Goal: Task Accomplishment & Management: Manage account settings

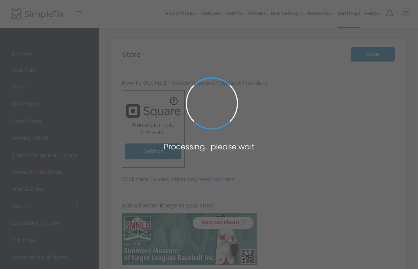
type input "[URL]"
type input "[EMAIL_ADDRESS][DOMAIN_NAME]"
radio input "true"
radio input "false"
radio input "true"
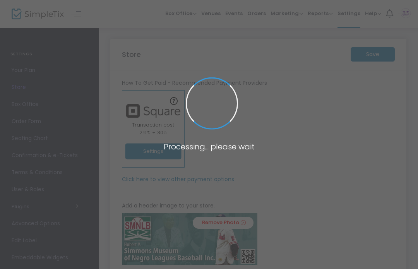
type input "[PERSON_NAME] Museum of Negro Leagues Baseball, Inc."
type input "[PHONE_NUMBER]"
type input "[EMAIL_ADDRESS][DOMAIN_NAME]"
type input "[DOMAIN_NAME][URL]"
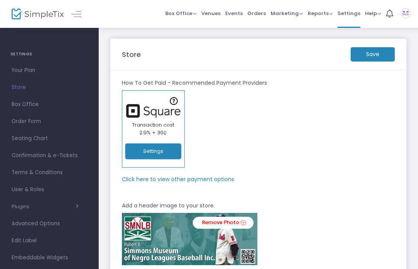
click at [254, 79] on m-panel-subtitle "How To Get Paid - Recommended Payment Providers" at bounding box center [194, 83] width 145 height 8
click at [31, 76] on link "Your Plan" at bounding box center [49, 70] width 99 height 17
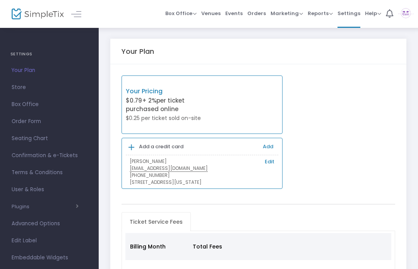
click at [18, 85] on span "Store" at bounding box center [50, 87] width 76 height 10
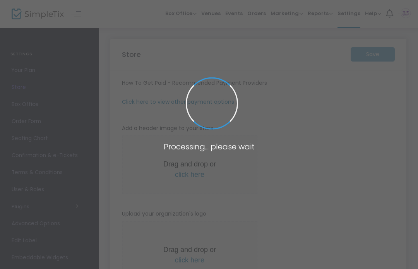
type input "[URL]"
type input "[EMAIL_ADDRESS][DOMAIN_NAME]"
radio input "true"
radio input "false"
radio input "true"
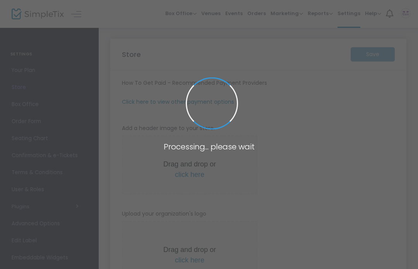
type input "[PERSON_NAME] Museum of Negro Leagues Baseball, Inc."
type input "[PHONE_NUMBER]"
type input "[EMAIL_ADDRESS][DOMAIN_NAME]"
type input "[DOMAIN_NAME][URL]"
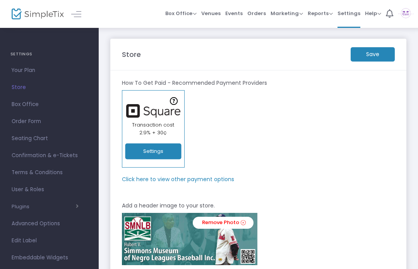
click at [216, 177] on m-panel-subtitle "Click here to view other payment options" at bounding box center [178, 179] width 112 height 8
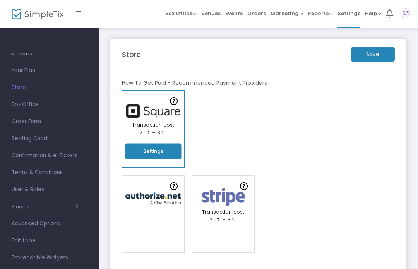
click at [238, 11] on span "Events" at bounding box center [233, 13] width 17 height 20
